Goal: Task Accomplishment & Management: Use online tool/utility

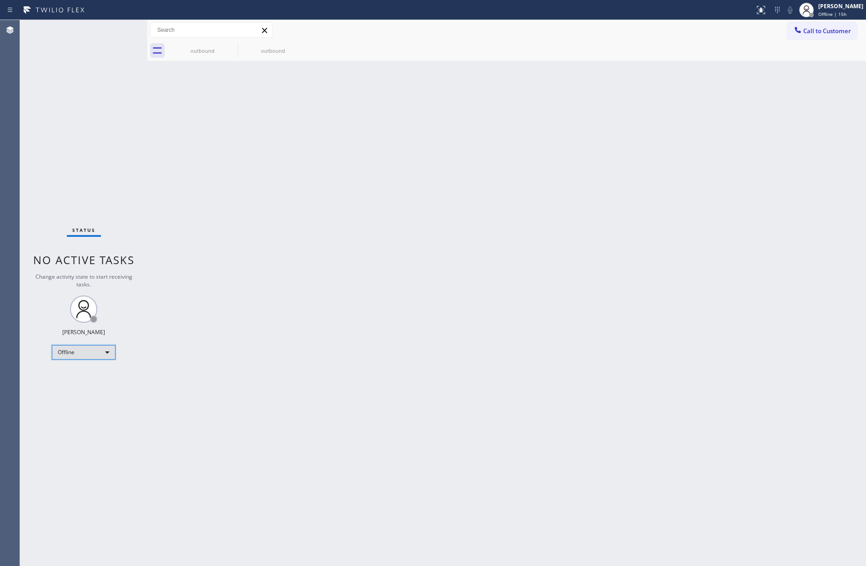
click at [108, 349] on div "Offline" at bounding box center [84, 352] width 64 height 15
drag, startPoint x: 85, startPoint y: 392, endPoint x: 261, endPoint y: 368, distance: 177.3
click at [86, 392] on li "Unavailable" at bounding box center [82, 387] width 61 height 11
click at [332, 329] on div "Back to Dashboard Change Sender ID Customers Technicians Select a contact Outbo…" at bounding box center [506, 293] width 719 height 546
drag, startPoint x: 206, startPoint y: 50, endPoint x: 235, endPoint y: 44, distance: 29.4
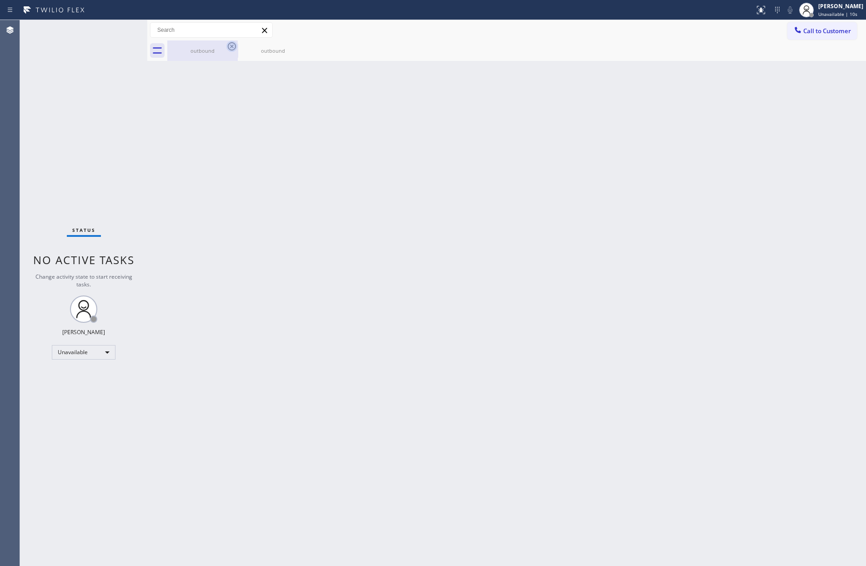
click at [206, 50] on div "outbound" at bounding box center [202, 50] width 69 height 7
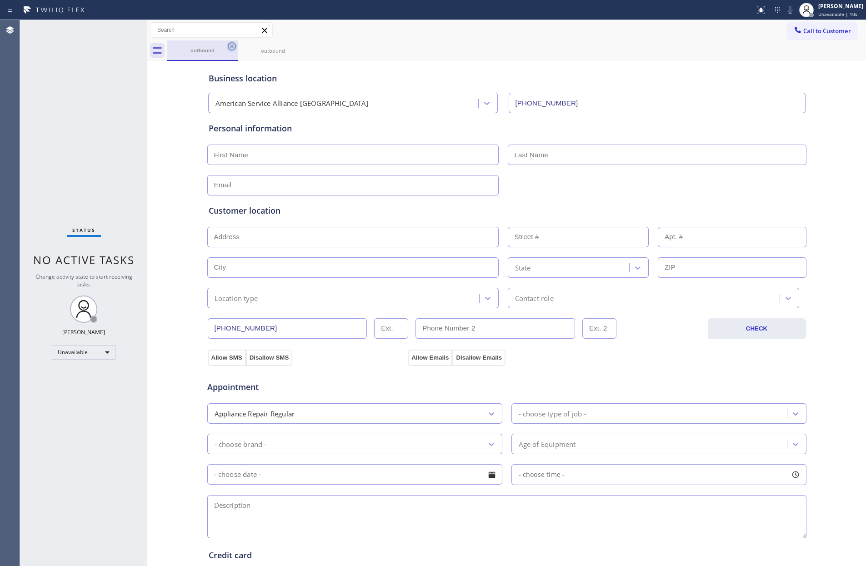
click at [235, 44] on icon at bounding box center [232, 46] width 8 height 8
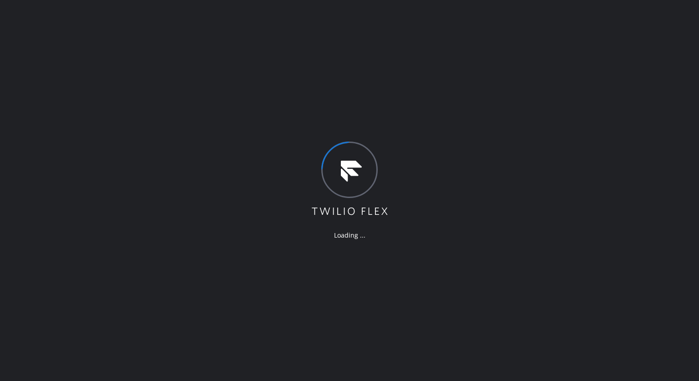
drag, startPoint x: 436, startPoint y: 12, endPoint x: 476, endPoint y: 91, distance: 88.1
click at [514, 126] on div "Loading ..." at bounding box center [349, 190] width 699 height 381
drag, startPoint x: 457, startPoint y: 12, endPoint x: 514, endPoint y: 139, distance: 138.9
click at [517, 196] on div "Loading ..." at bounding box center [349, 190] width 699 height 381
drag, startPoint x: 112, startPoint y: 3, endPoint x: 161, endPoint y: 165, distance: 169.2
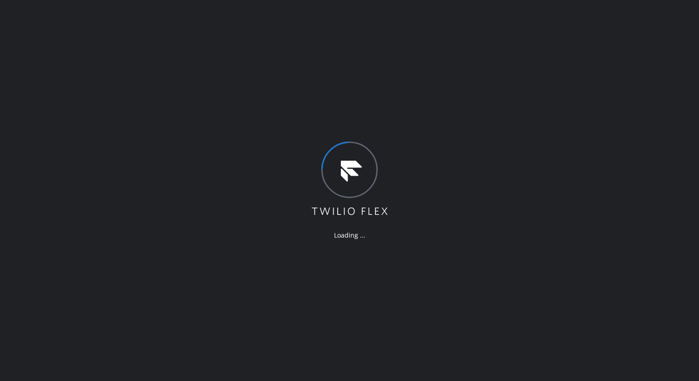
click at [160, 165] on div "Loading ..." at bounding box center [349, 190] width 699 height 381
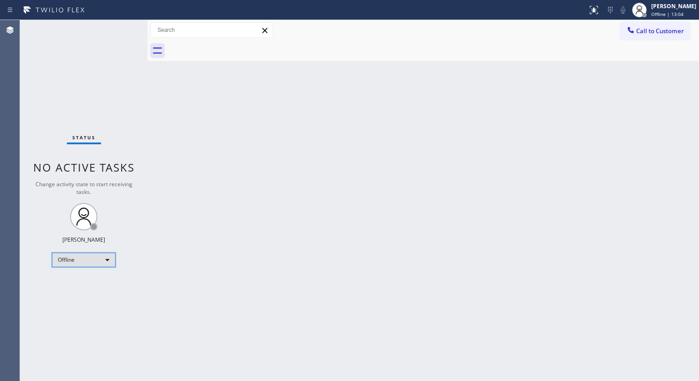
click at [102, 255] on div "Offline" at bounding box center [84, 259] width 64 height 15
click at [99, 297] on li "Unavailable" at bounding box center [82, 294] width 61 height 11
click at [574, 102] on div "Back to Dashboard Change Sender ID Customers Technicians Select a contact Outbo…" at bounding box center [422, 200] width 551 height 361
click at [252, 201] on div "Back to Dashboard Change Sender ID Customers Technicians Select a contact Outbo…" at bounding box center [422, 200] width 551 height 361
